Goal: Information Seeking & Learning: Compare options

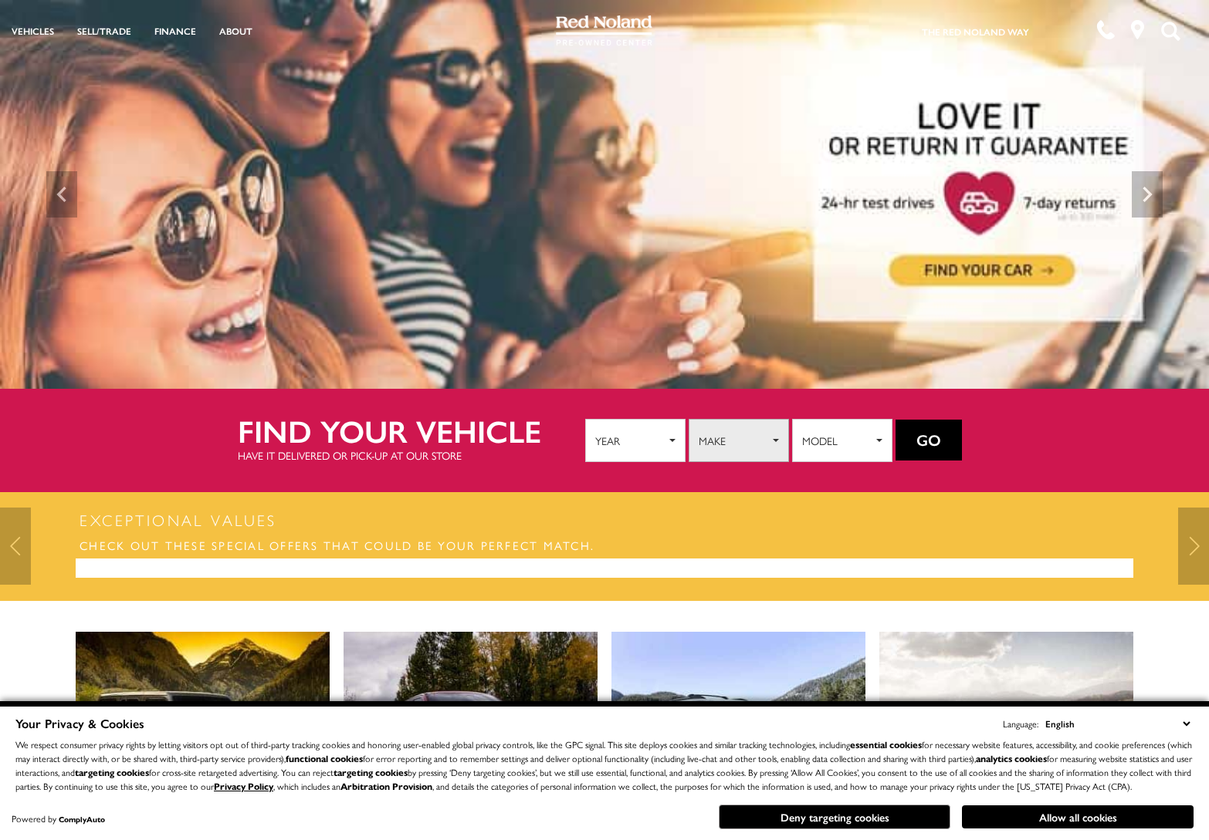
click at [741, 432] on span "Make" at bounding box center [733, 440] width 70 height 23
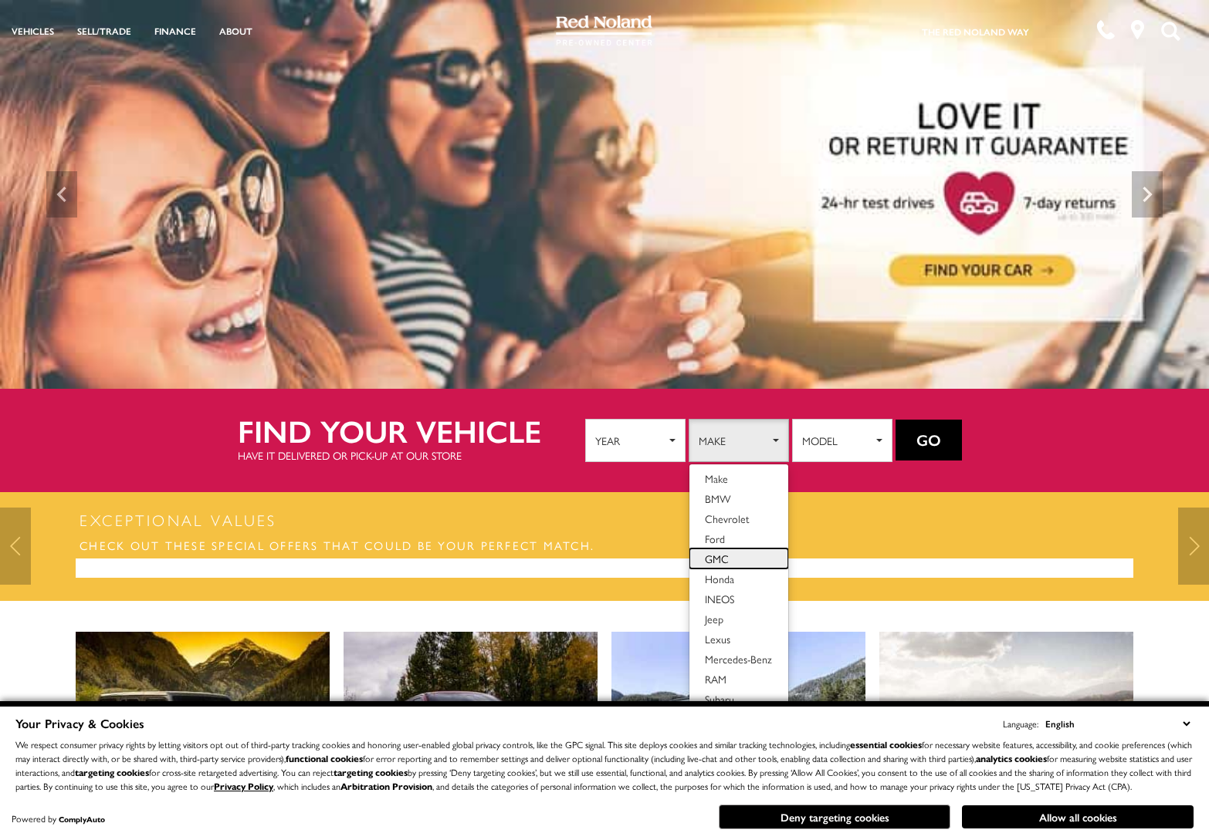
click at [722, 551] on span "GMC" at bounding box center [717, 558] width 24 height 15
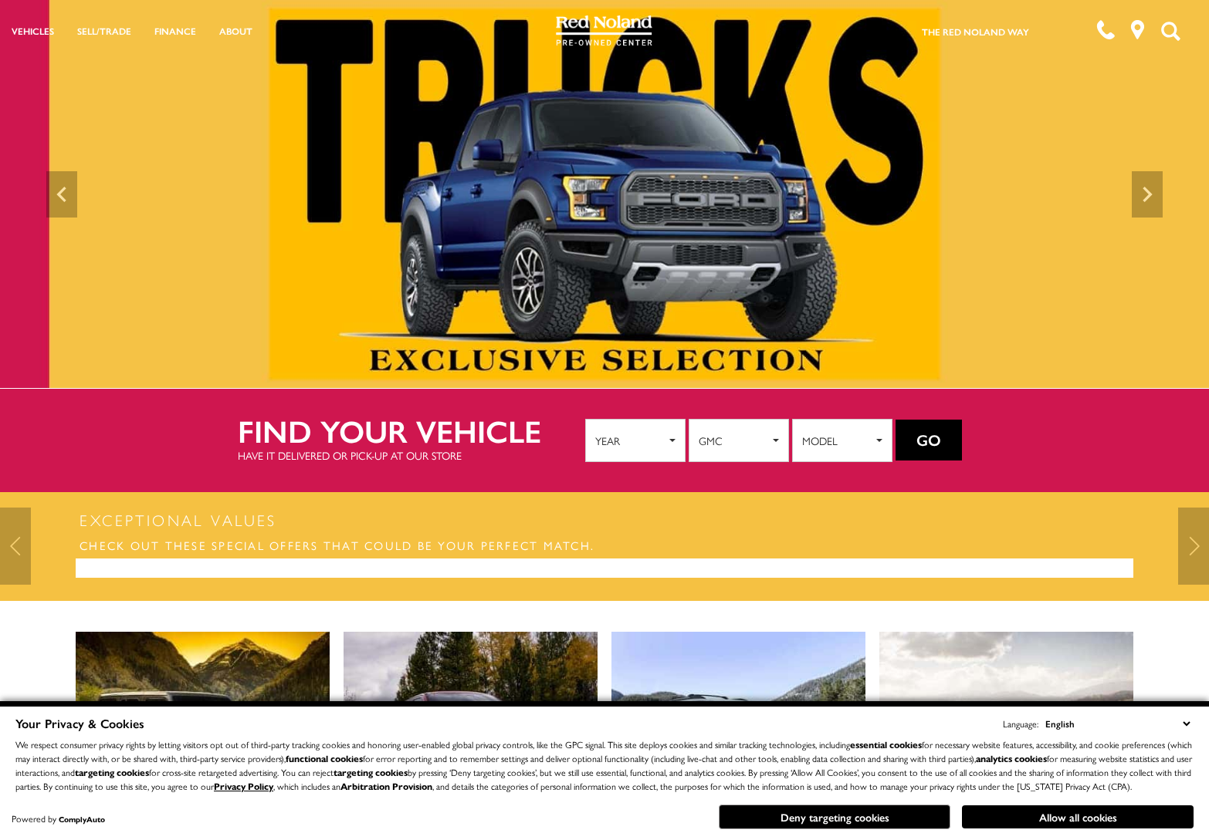
click at [927, 441] on button "Go" at bounding box center [928, 441] width 66 height 42
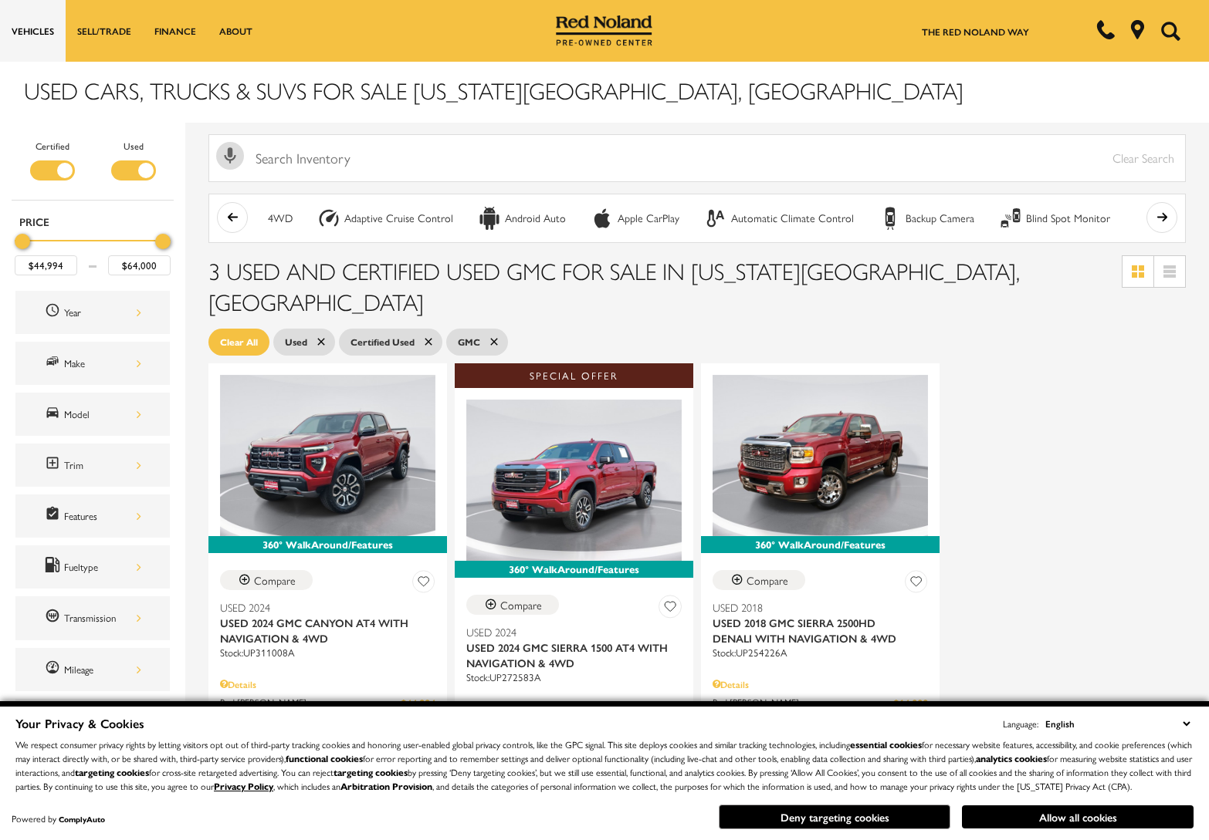
click at [604, 28] on img at bounding box center [604, 30] width 97 height 31
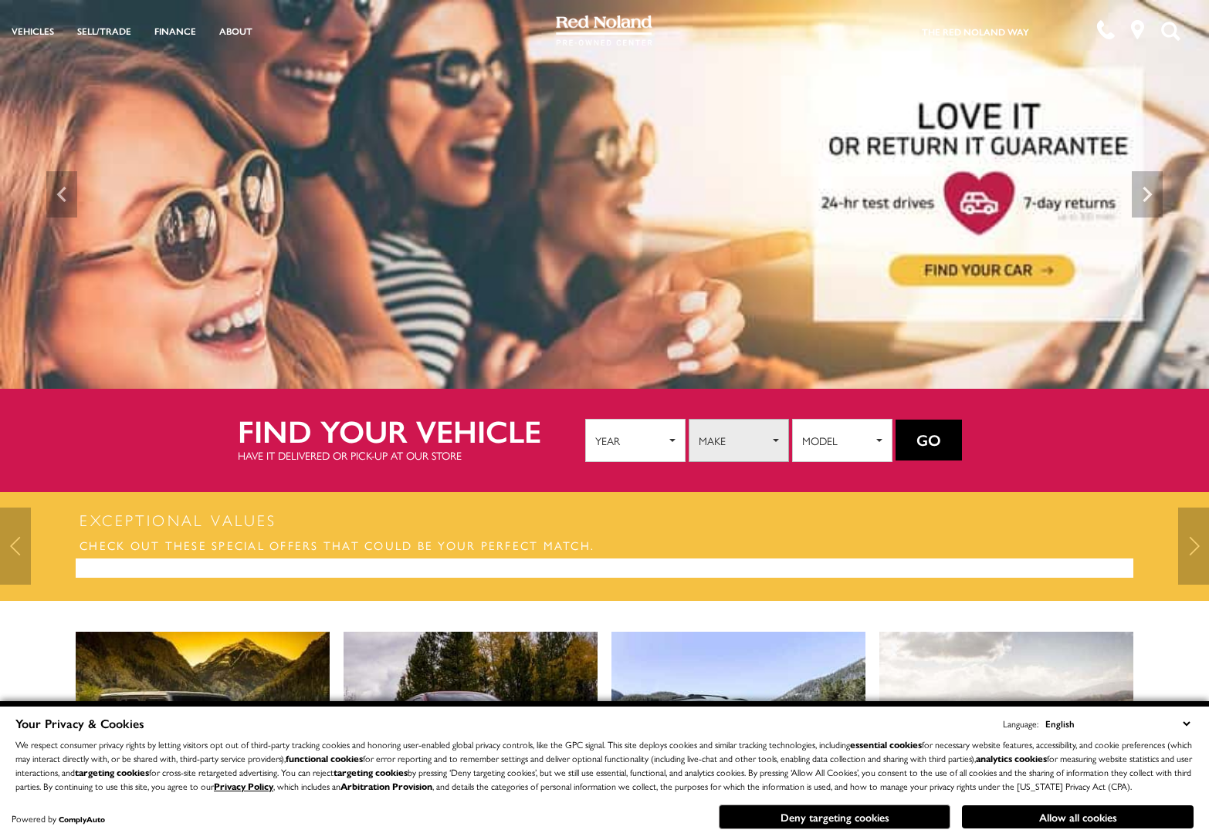
click at [763, 441] on span "Make" at bounding box center [733, 440] width 70 height 23
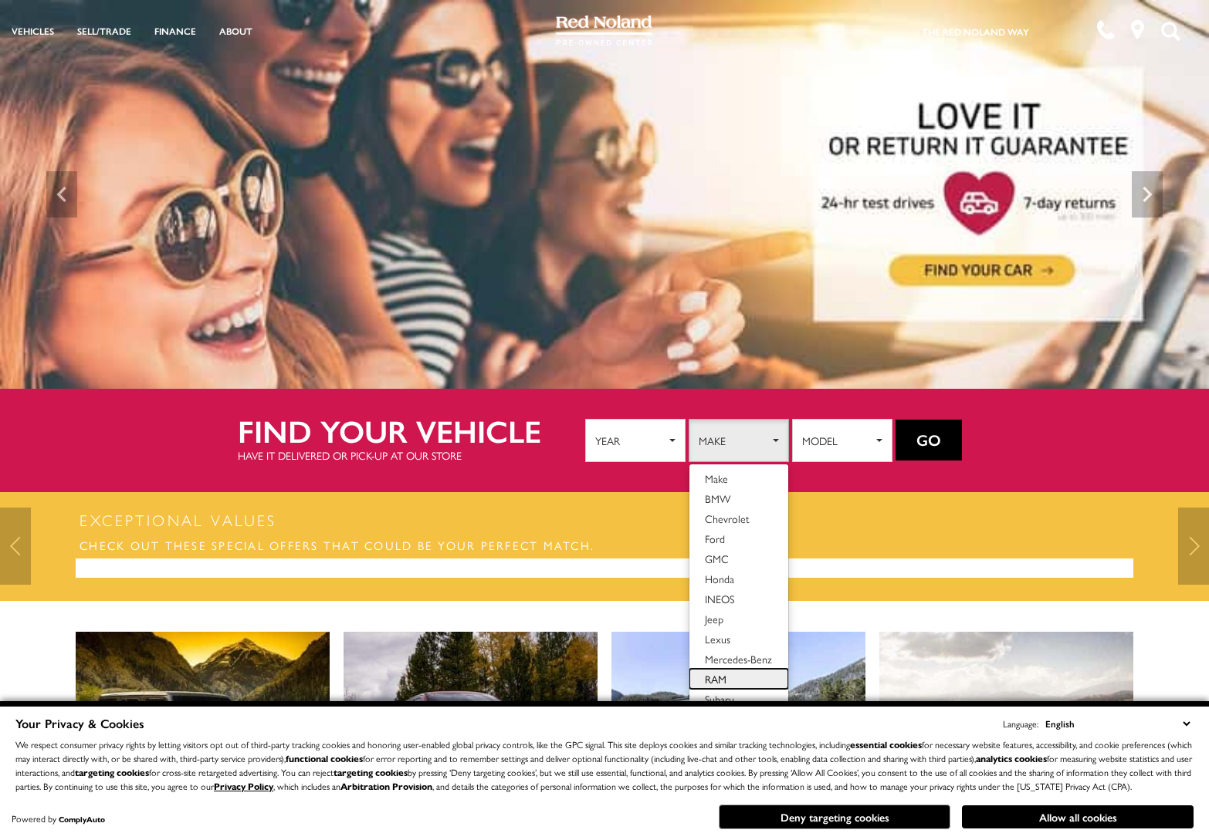
click at [718, 672] on span "RAM" at bounding box center [716, 678] width 22 height 15
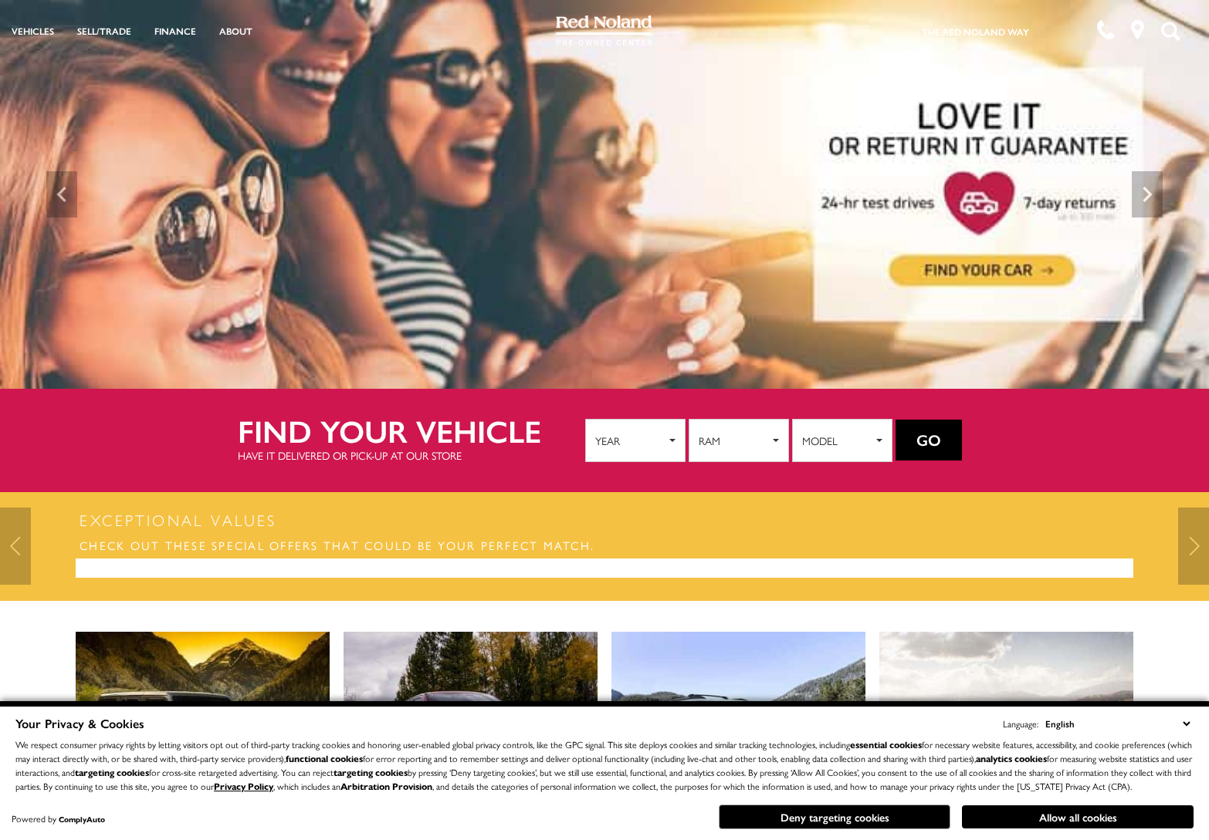
click at [932, 429] on button "Go" at bounding box center [928, 441] width 66 height 42
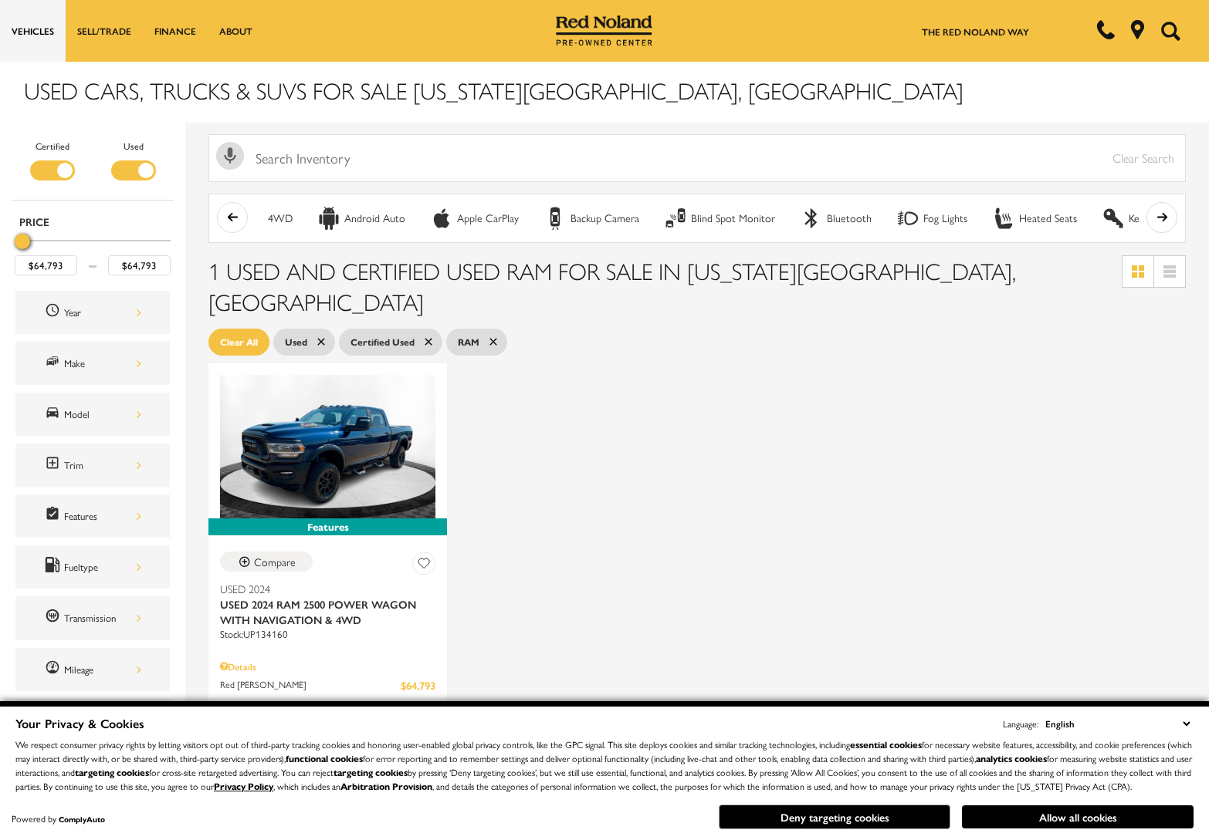
click at [590, 24] on img at bounding box center [604, 30] width 97 height 31
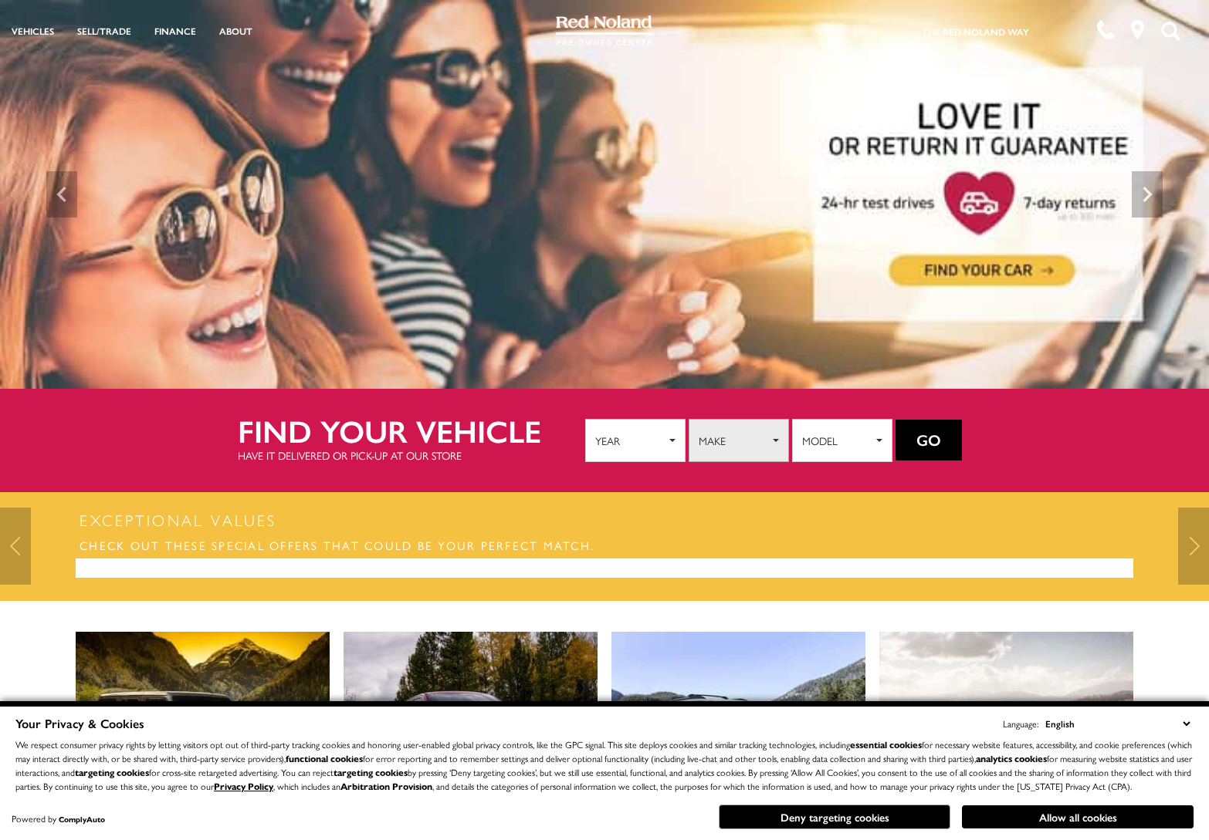
click at [724, 443] on span "Make" at bounding box center [733, 440] width 70 height 23
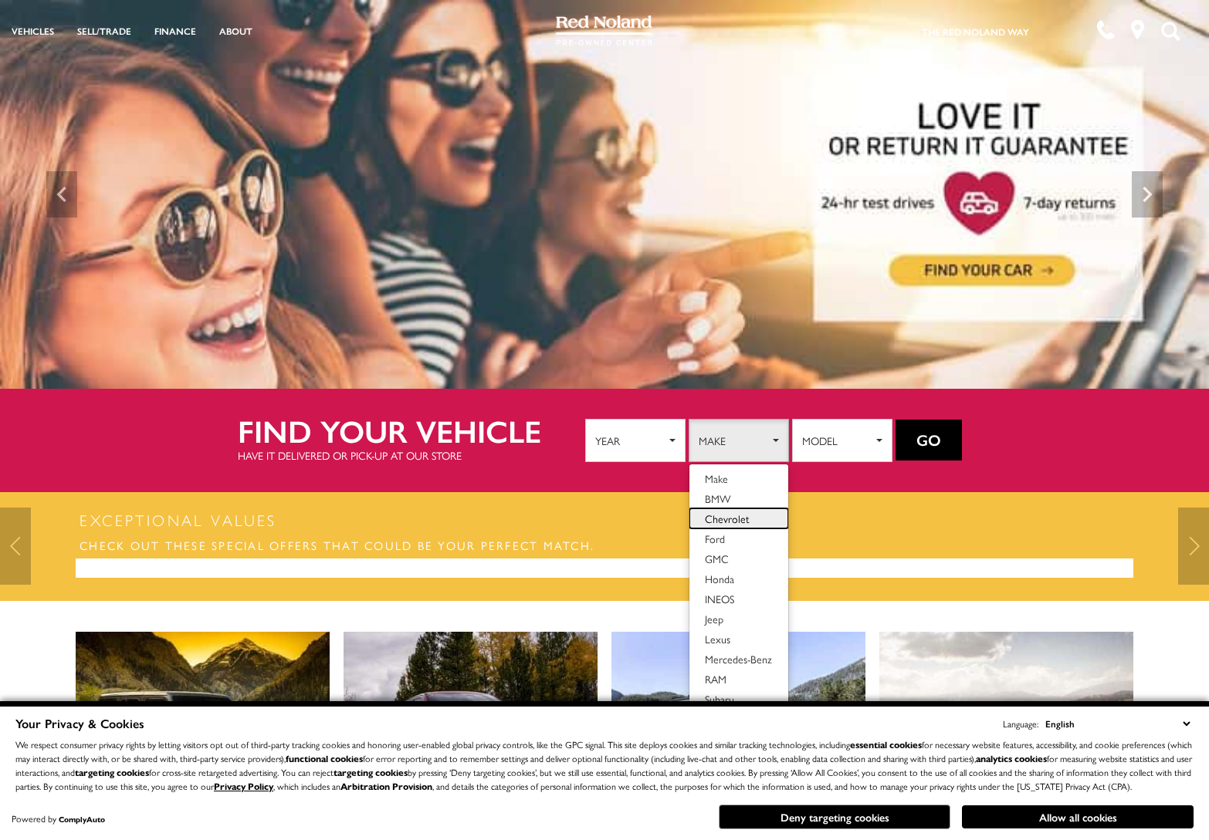
click at [719, 518] on span "Chevrolet" at bounding box center [727, 518] width 45 height 15
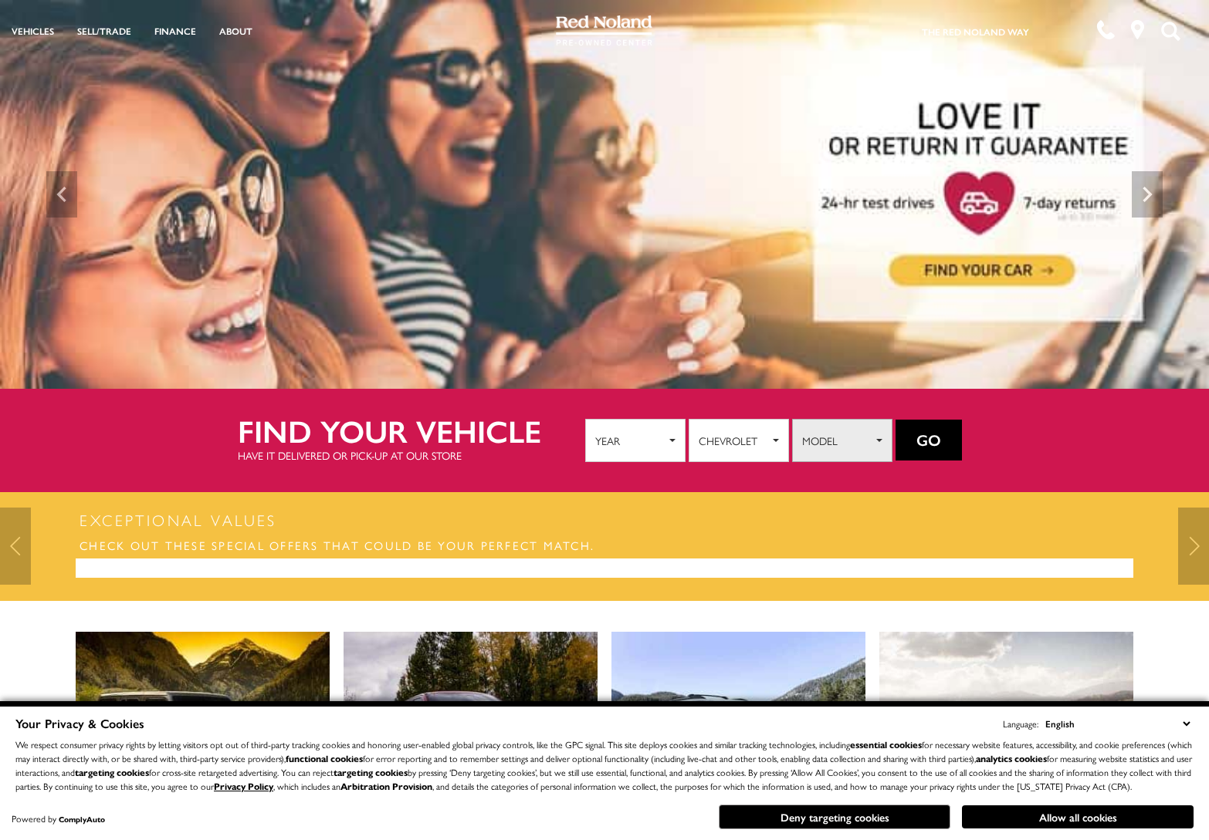
click at [826, 451] on button "Model" at bounding box center [842, 440] width 100 height 43
click at [733, 455] on button "Chevrolet" at bounding box center [738, 440] width 100 height 43
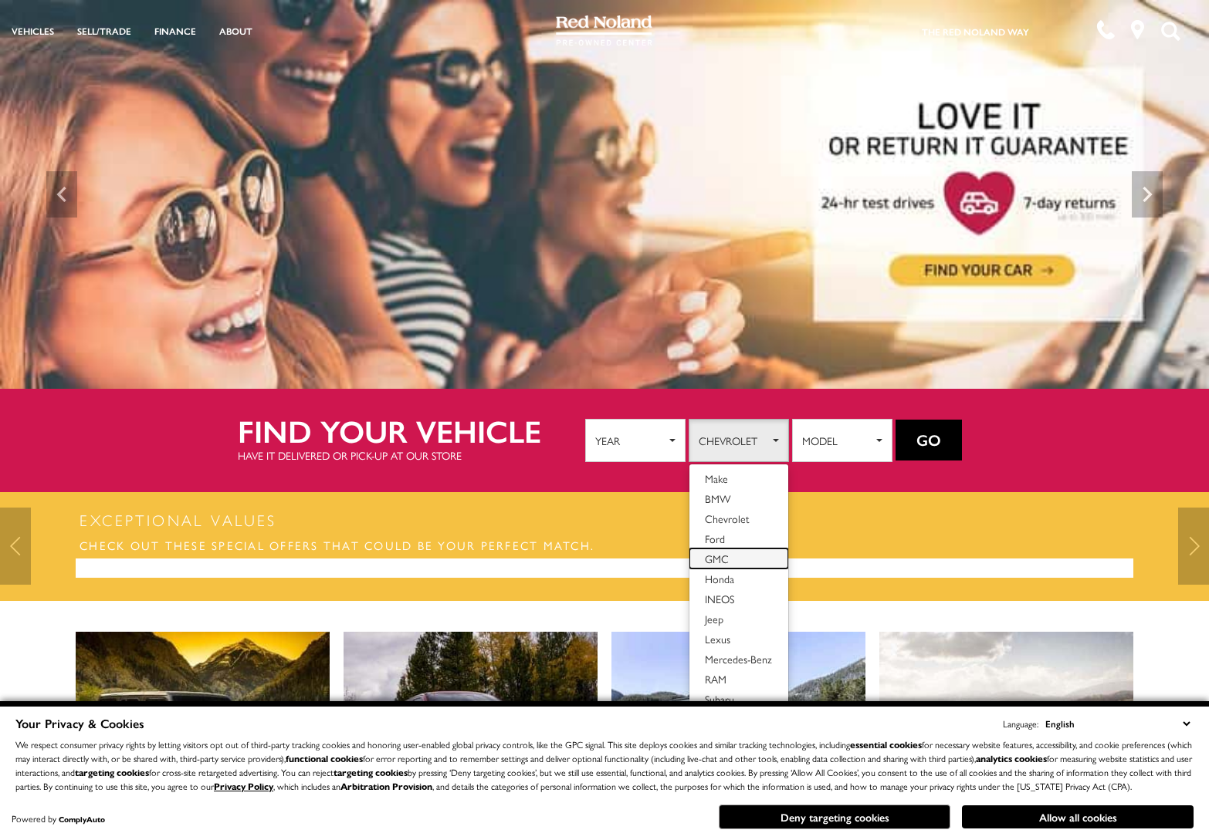
drag, startPoint x: 720, startPoint y: 553, endPoint x: 736, endPoint y: 543, distance: 19.1
click at [720, 553] on span "GMC" at bounding box center [717, 558] width 24 height 15
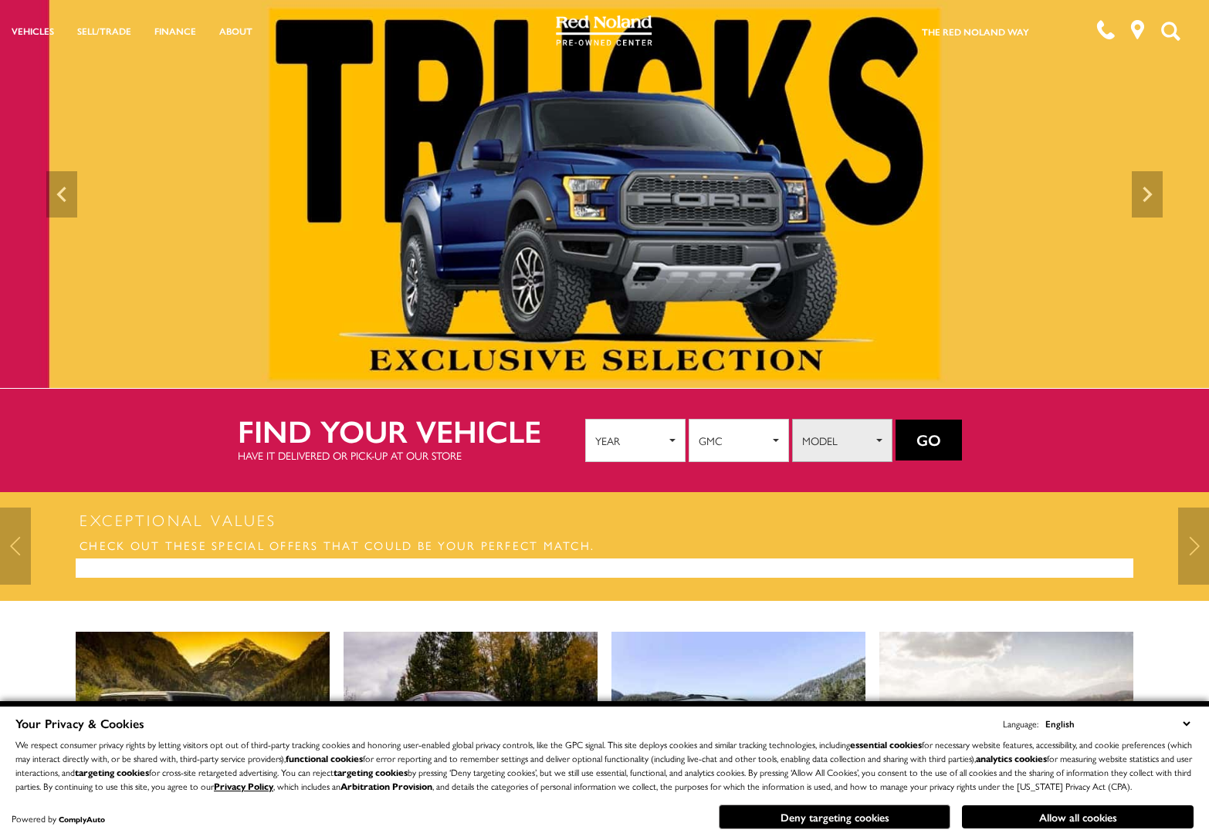
click at [835, 448] on button "Model" at bounding box center [842, 440] width 100 height 43
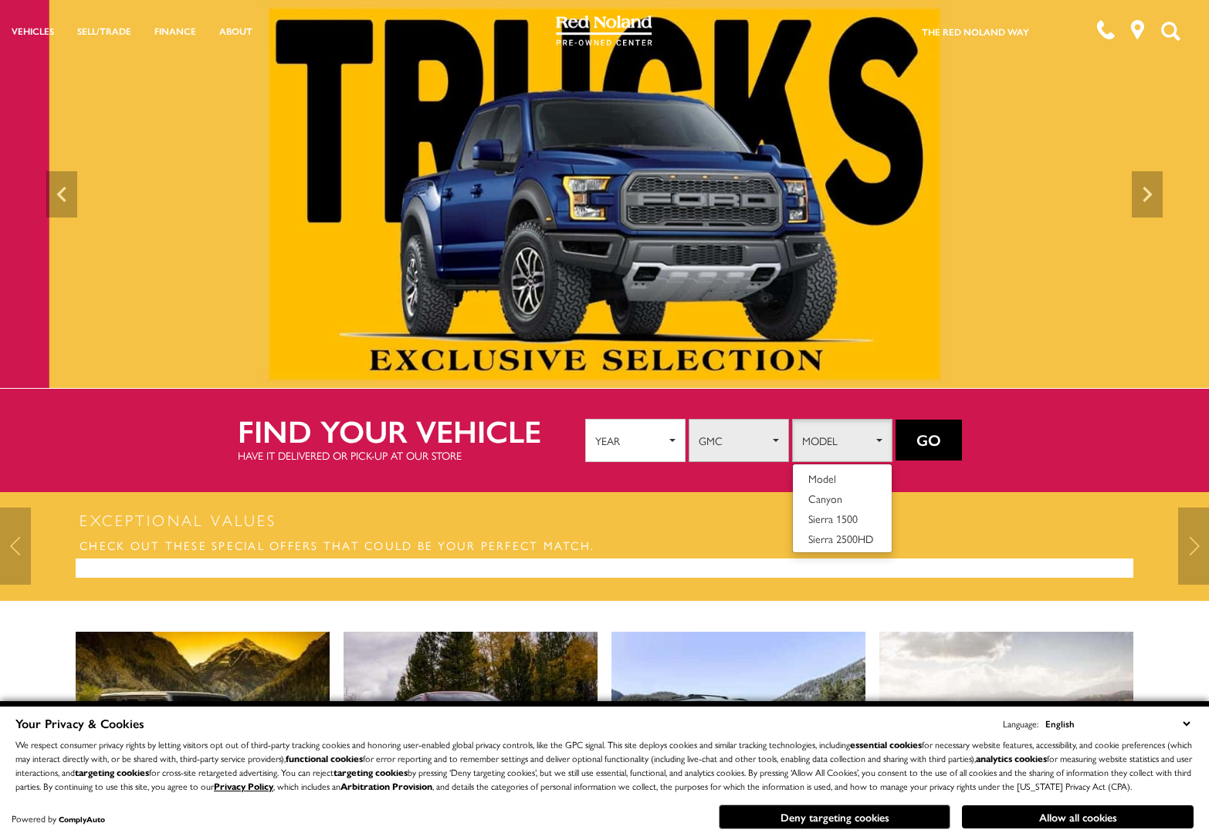
click at [770, 447] on button "GMC" at bounding box center [738, 440] width 100 height 43
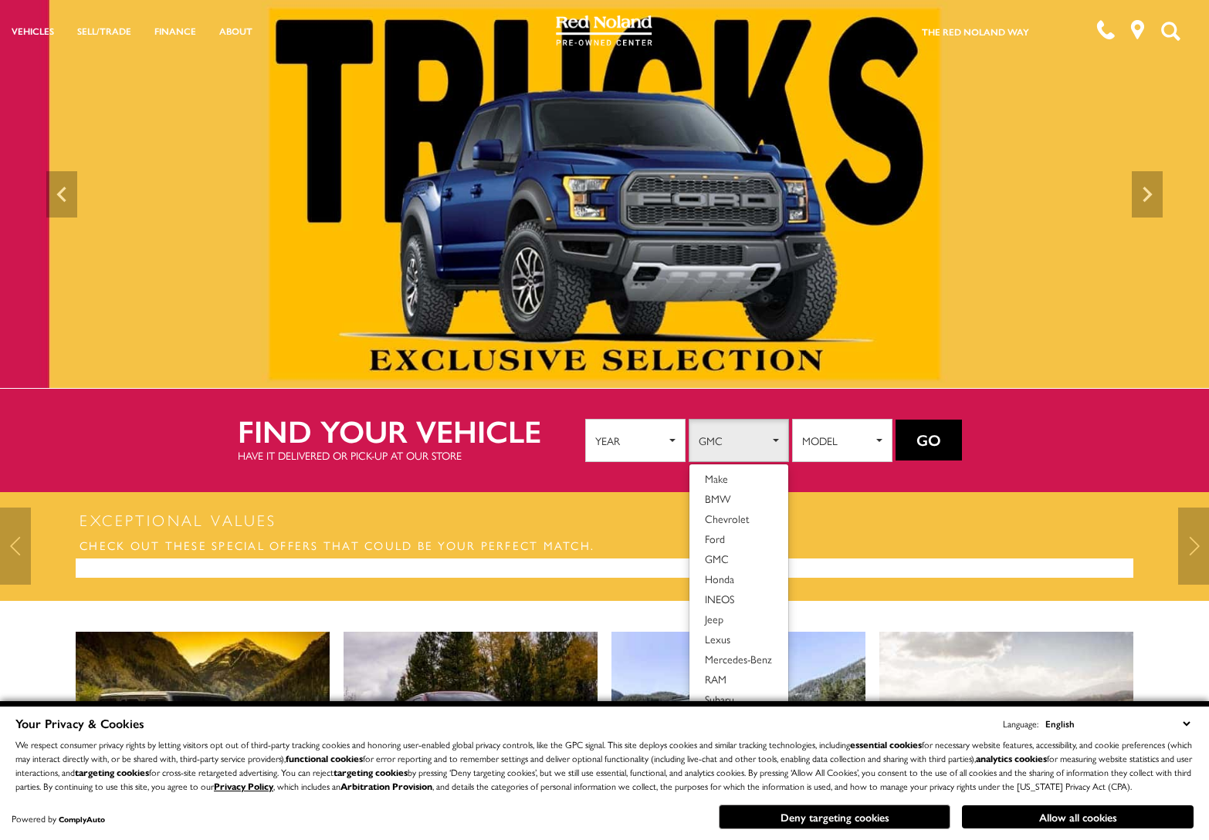
click at [868, 492] on section "Exceptional Values Check out these special offers that could be your perfect ma…" at bounding box center [604, 546] width 1209 height 109
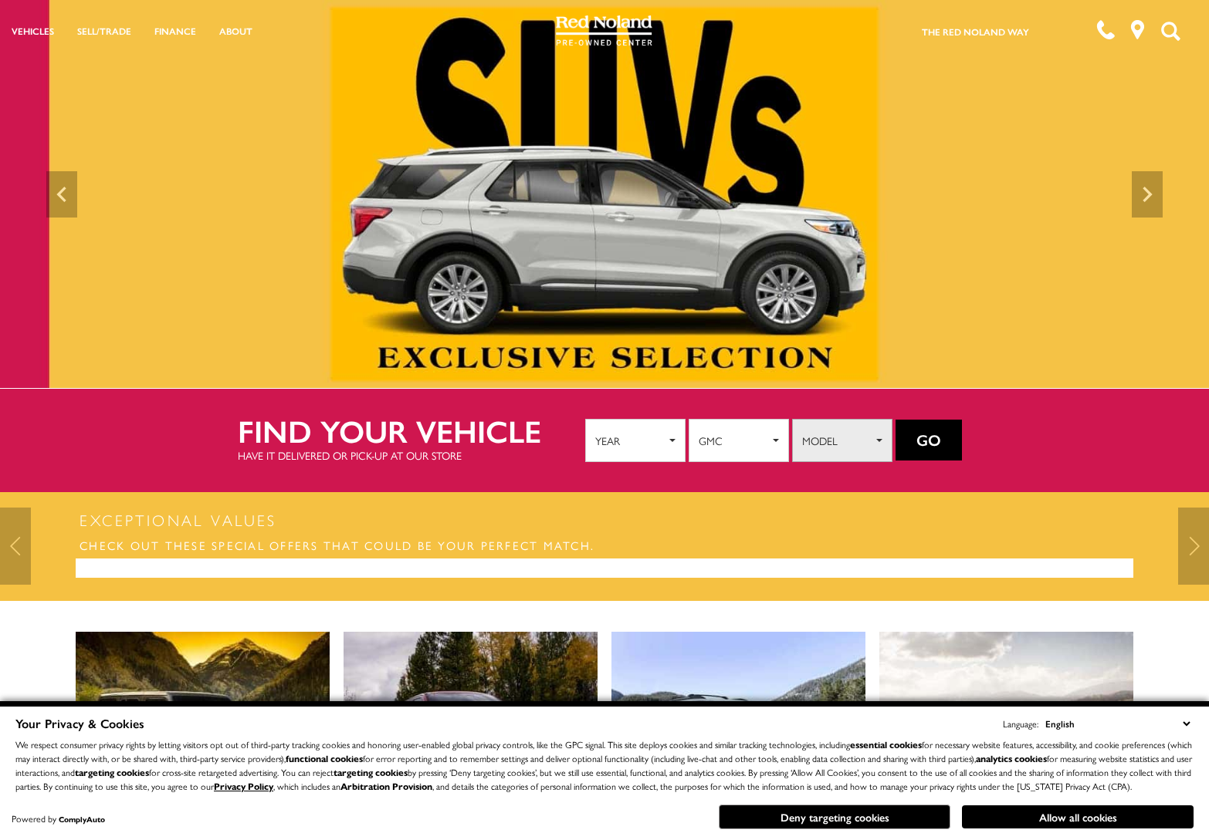
click at [857, 445] on span "Model" at bounding box center [837, 440] width 70 height 23
click at [847, 517] on span "Sierra 1500" at bounding box center [832, 518] width 49 height 15
click at [930, 441] on button "Go" at bounding box center [928, 441] width 66 height 42
